Goal: Find specific page/section: Find specific page/section

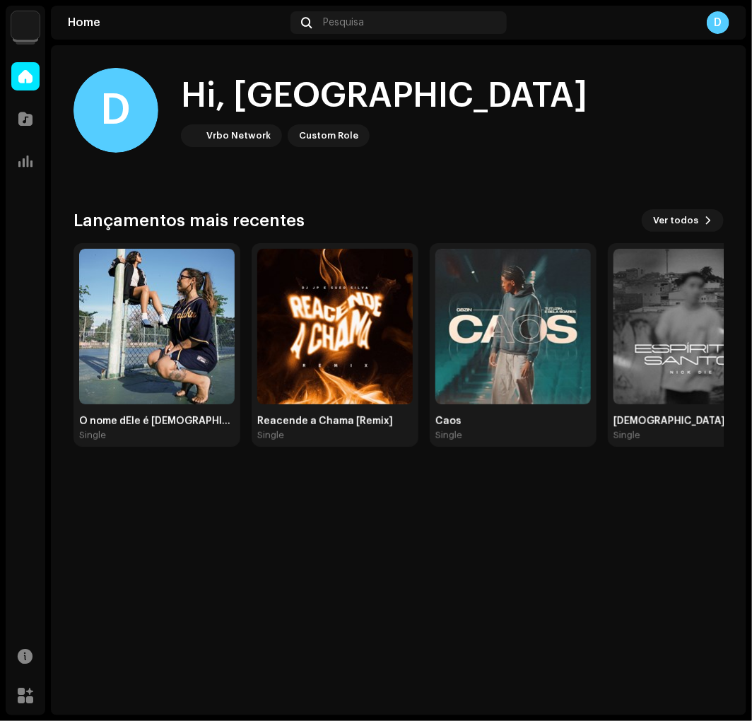
click at [30, 20] on img at bounding box center [25, 25] width 28 height 28
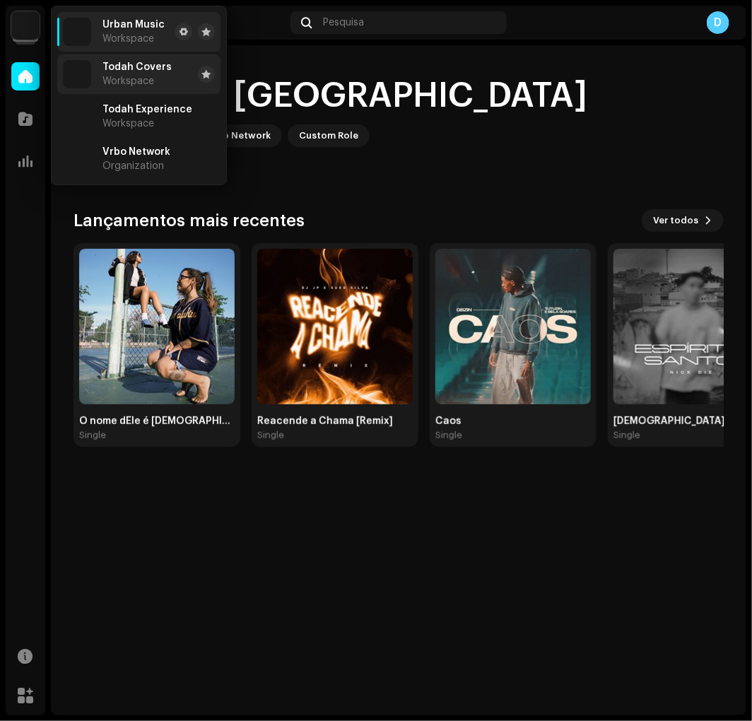
click at [139, 69] on span "Todah Covers" at bounding box center [136, 66] width 69 height 11
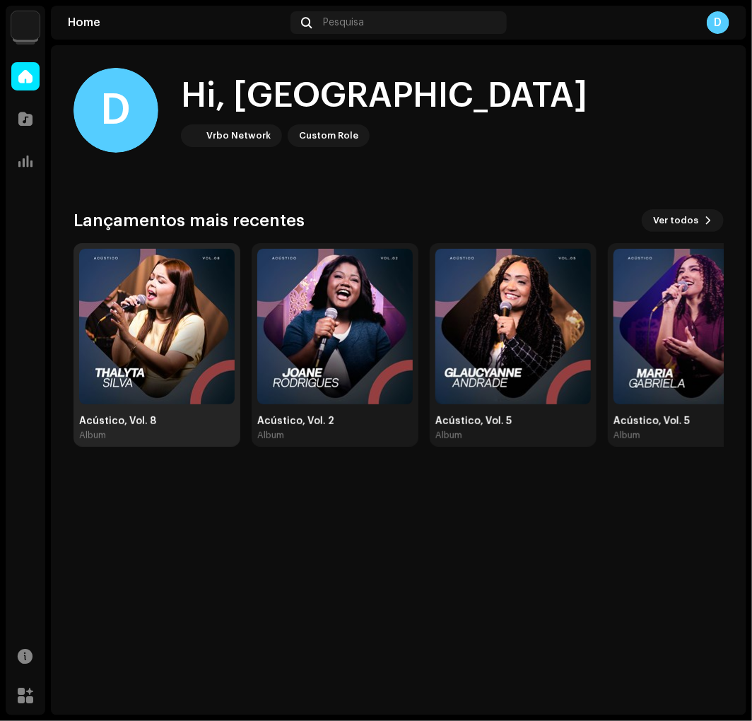
click at [134, 308] on img at bounding box center [156, 326] width 155 height 155
click at [149, 329] on img at bounding box center [156, 326] width 155 height 155
